Goal: Task Accomplishment & Management: Manage account settings

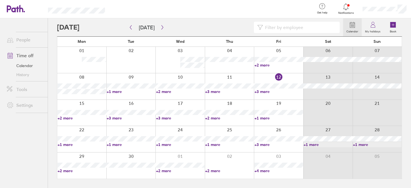
click at [27, 66] on link "Calendar" at bounding box center [24, 65] width 45 height 9
click at [293, 27] on input at bounding box center [299, 27] width 73 height 11
click at [29, 66] on link "Calendar" at bounding box center [24, 65] width 45 height 9
click at [161, 26] on icon "button" at bounding box center [162, 27] width 4 height 5
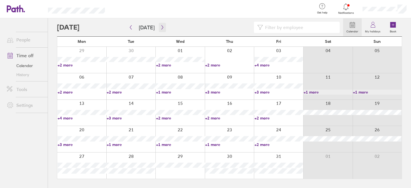
click at [161, 27] on icon "button" at bounding box center [162, 27] width 4 height 5
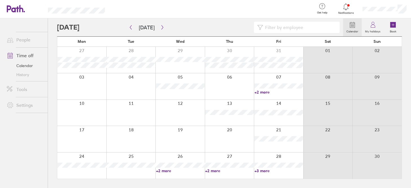
click at [165, 29] on div at bounding box center [200, 27] width 286 height 11
click at [160, 26] on icon "button" at bounding box center [162, 27] width 4 height 5
